Goal: Task Accomplishment & Management: Complete application form

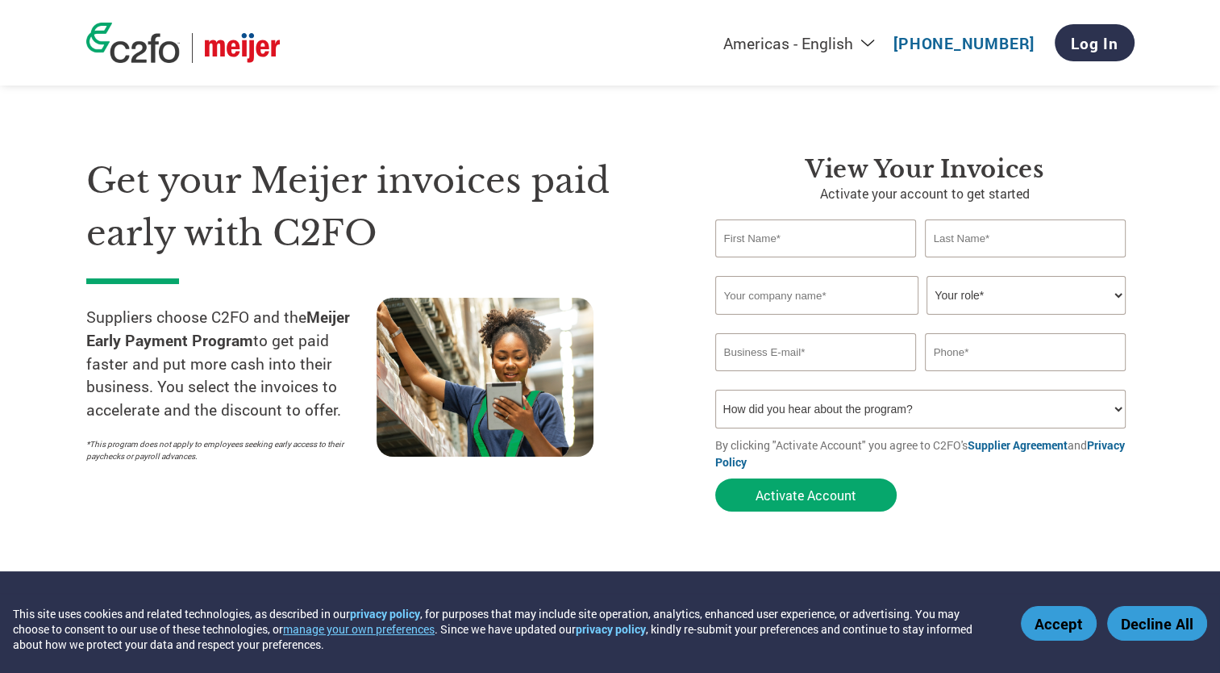
click at [798, 236] on input "text" at bounding box center [816, 238] width 202 height 38
type input "VERONICA"
type input "RODRIGUEZ"
type input "7736280939"
click at [824, 298] on input "text" at bounding box center [816, 295] width 203 height 39
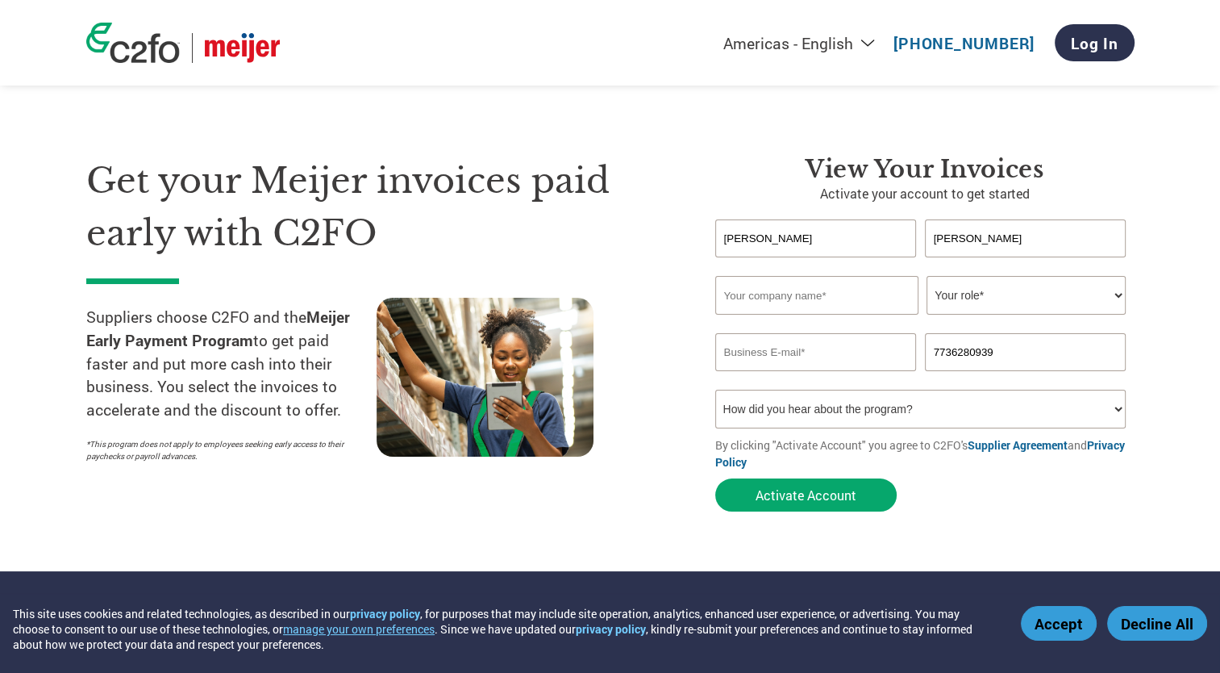
type input "Littelfuse, Inc"
type input "vrodriguez@littelfuse.com"
click at [977, 297] on select "Your role* CFO Controller Credit Manager Finance Director Treasurer CEO Preside…" at bounding box center [1026, 295] width 199 height 39
select select "ACCOUNTS_RECEIVABLE"
click at [927, 276] on select "Your role* CFO Controller Credit Manager Finance Director Treasurer CEO Preside…" at bounding box center [1026, 295] width 199 height 39
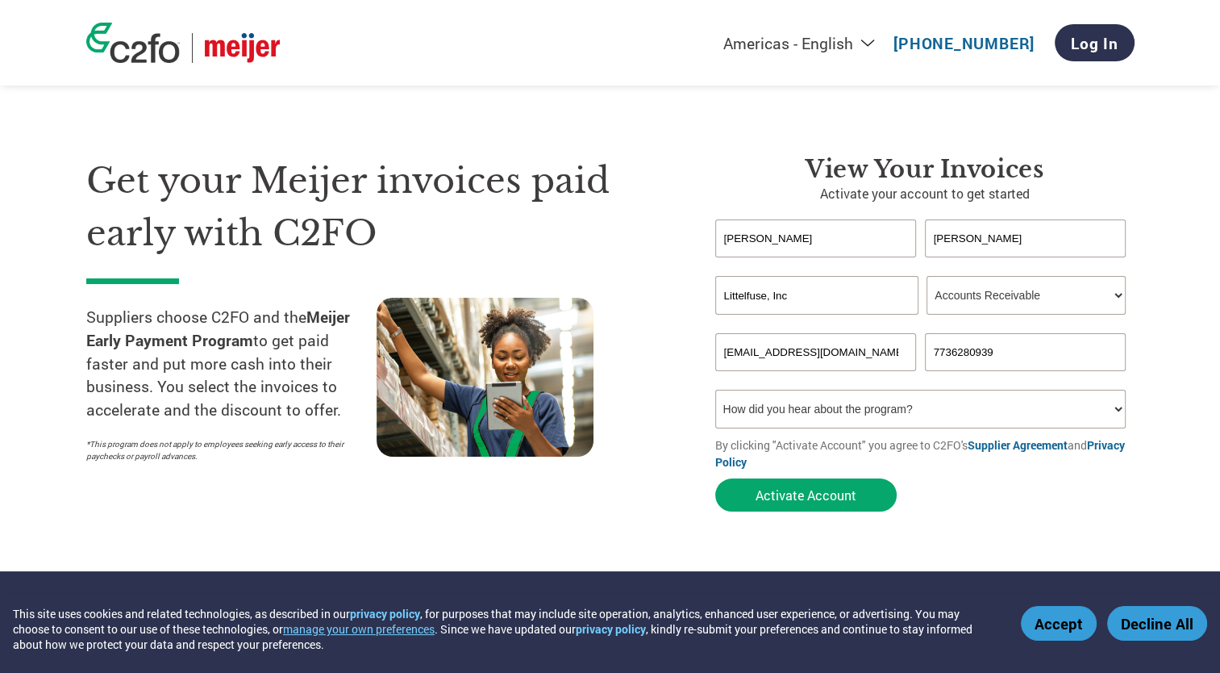
click at [1035, 415] on select "How did you hear about the program? Received a letter Email Social Media Online…" at bounding box center [920, 409] width 411 height 39
select select "Email"
click at [715, 390] on select "How did you hear about the program? Received a letter Email Social Media Online…" at bounding box center [920, 409] width 411 height 39
click at [830, 495] on button "Activate Account" at bounding box center [805, 494] width 181 height 33
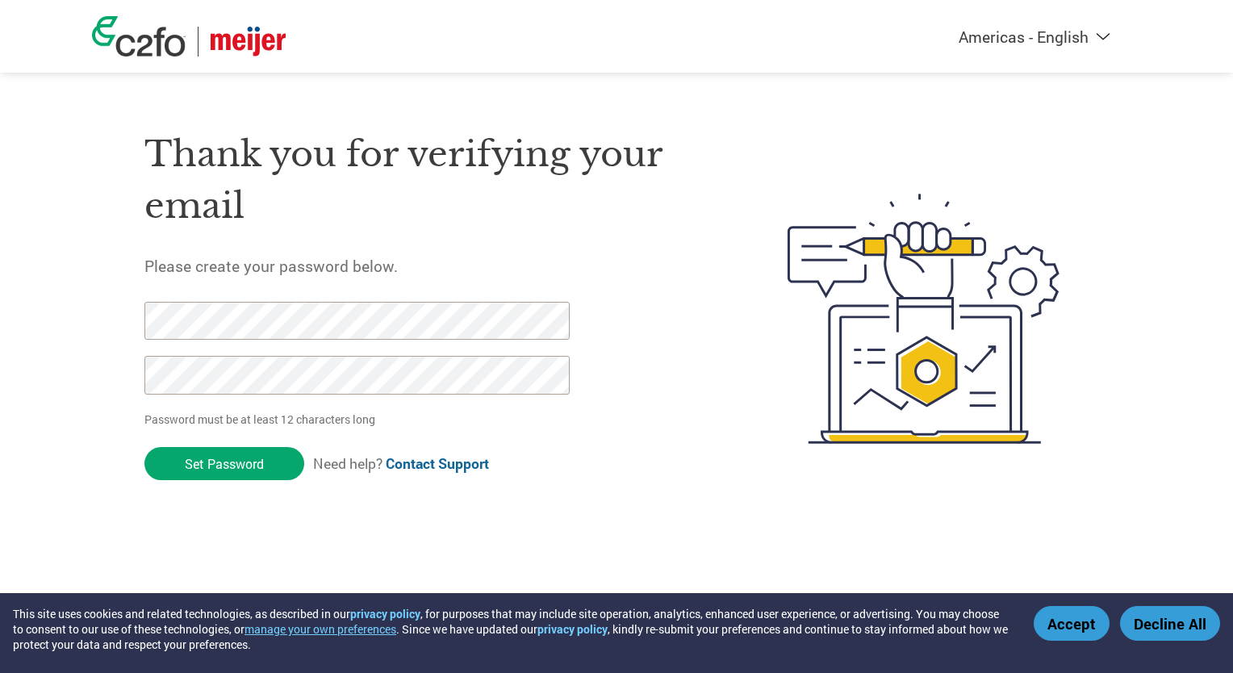
click at [0, 282] on html "This site uses cookies and related technologies, as described in our privacy po…" at bounding box center [616, 286] width 1233 height 573
click at [242, 402] on div at bounding box center [347, 356] width 407 height 109
drag, startPoint x: 258, startPoint y: 467, endPoint x: -3, endPoint y: 281, distance: 321.0
click at [0, 281] on html "This site uses cookies and related technologies, as described in our privacy po…" at bounding box center [616, 286] width 1233 height 573
click at [29, 354] on div "Americas - English Américas - Español [GEOGRAPHIC_DATA] - Português Amériques -…" at bounding box center [616, 254] width 1233 height 508
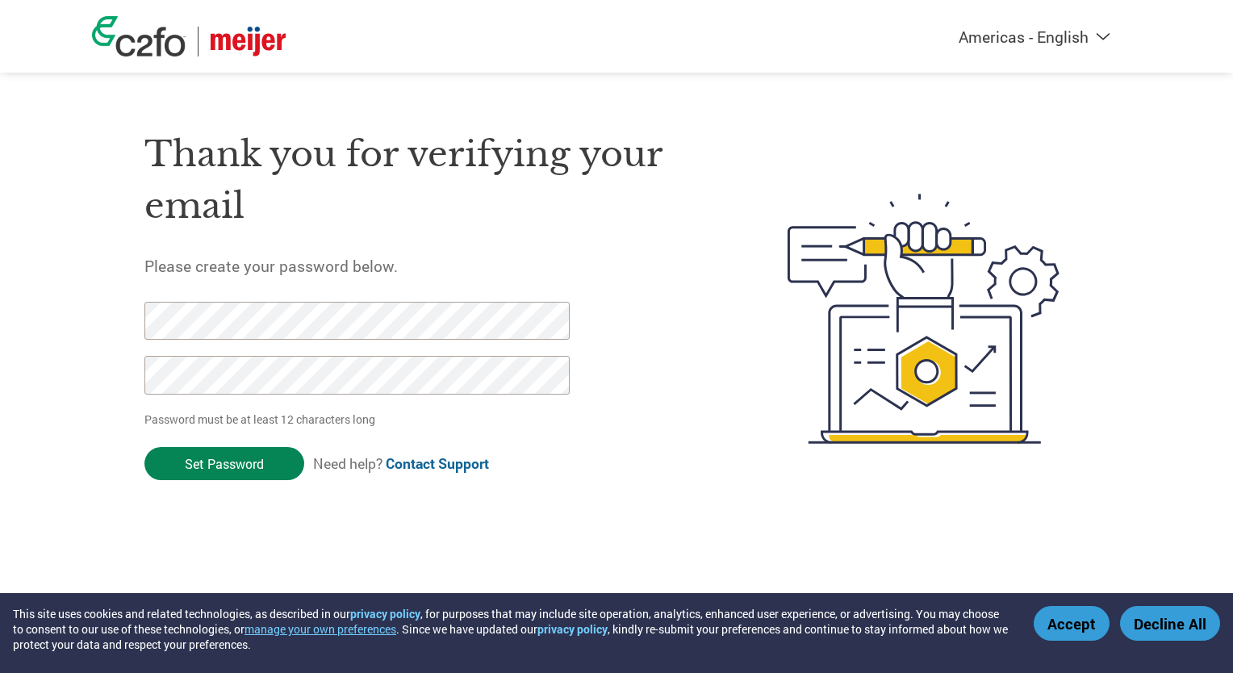
click at [259, 467] on input "Set Password" at bounding box center [224, 463] width 160 height 33
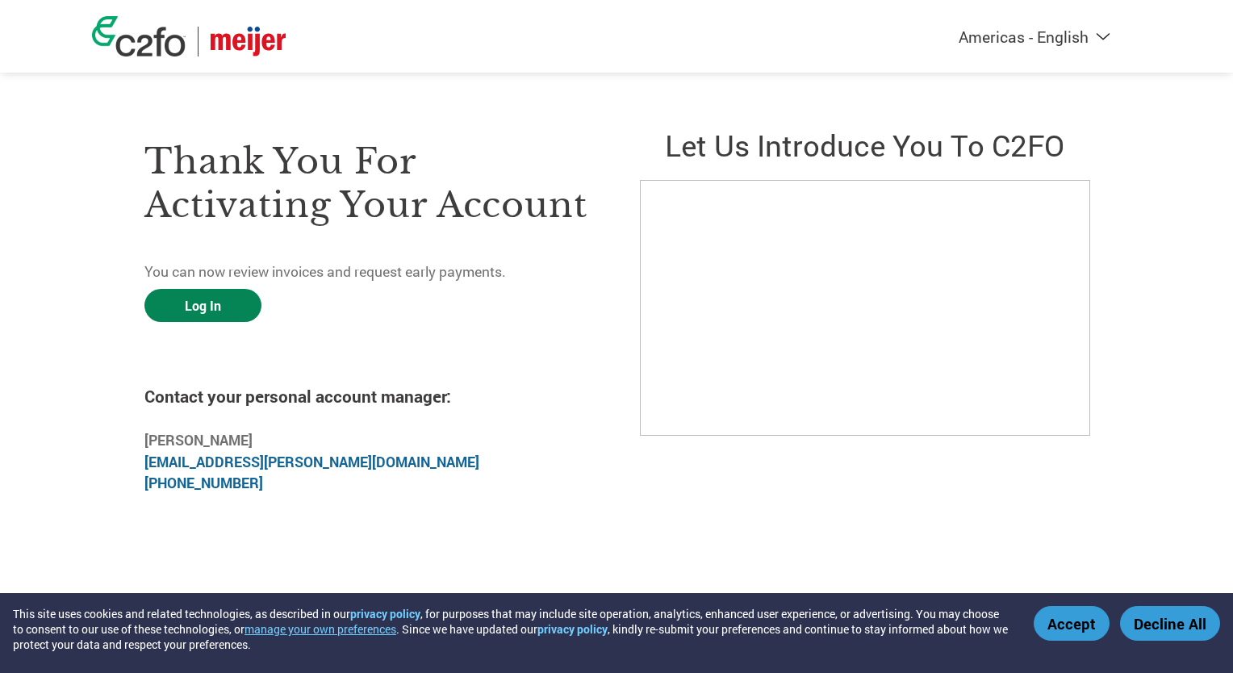
click at [236, 298] on link "Log In" at bounding box center [202, 305] width 117 height 33
